Goal: Navigation & Orientation: Find specific page/section

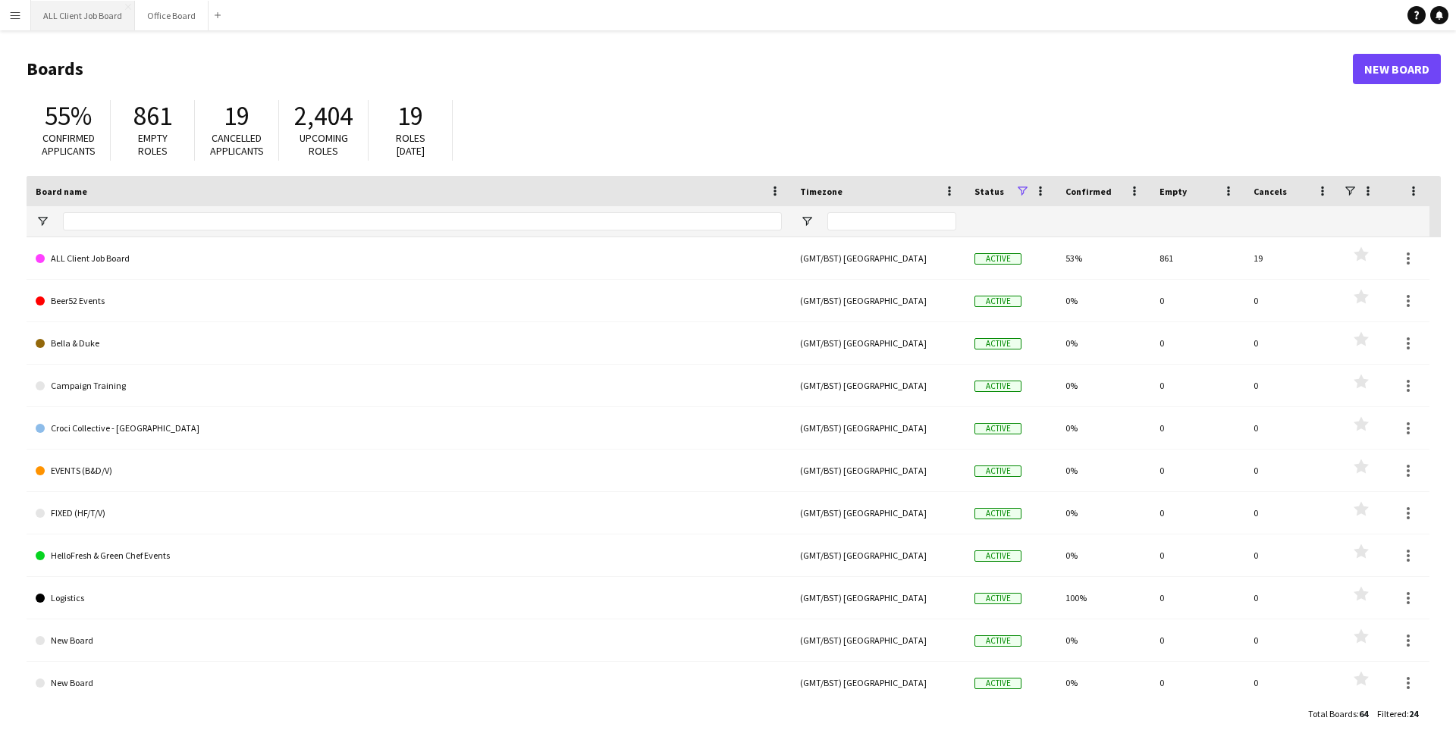
click at [94, 28] on button "ALL Client Job Board Close" at bounding box center [83, 16] width 104 height 30
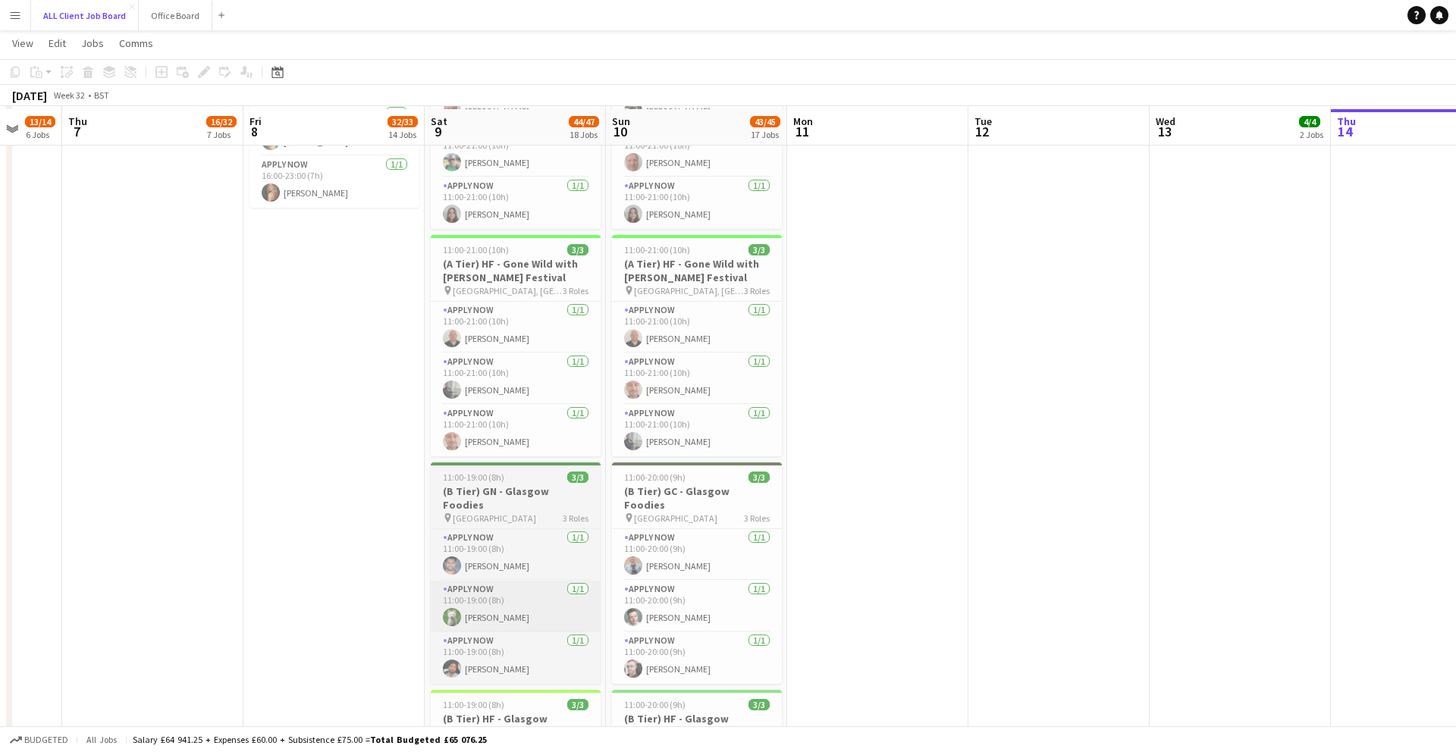
scroll to position [2004, 0]
